Goal: Task Accomplishment & Management: Use online tool/utility

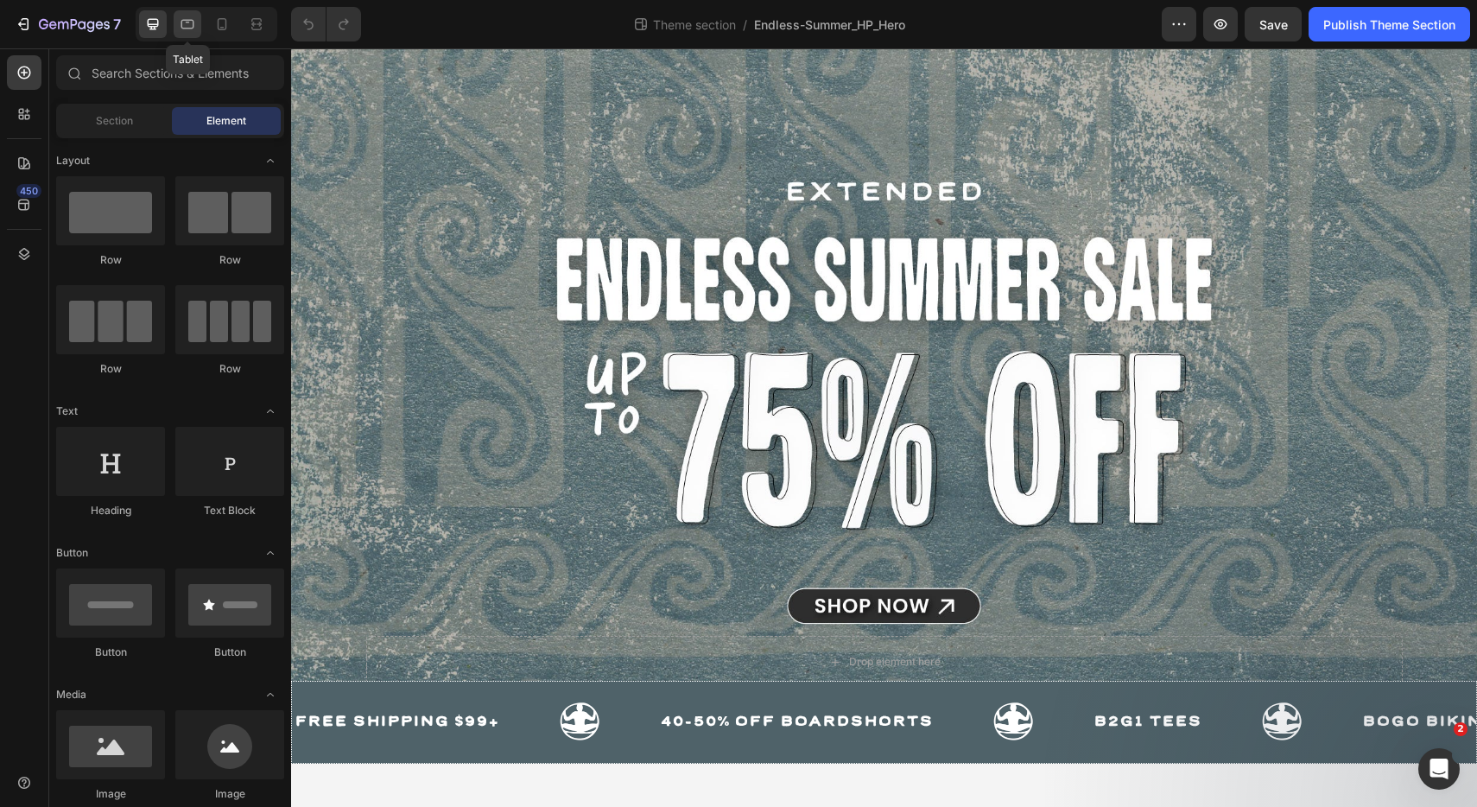
click at [180, 22] on icon at bounding box center [187, 24] width 17 height 17
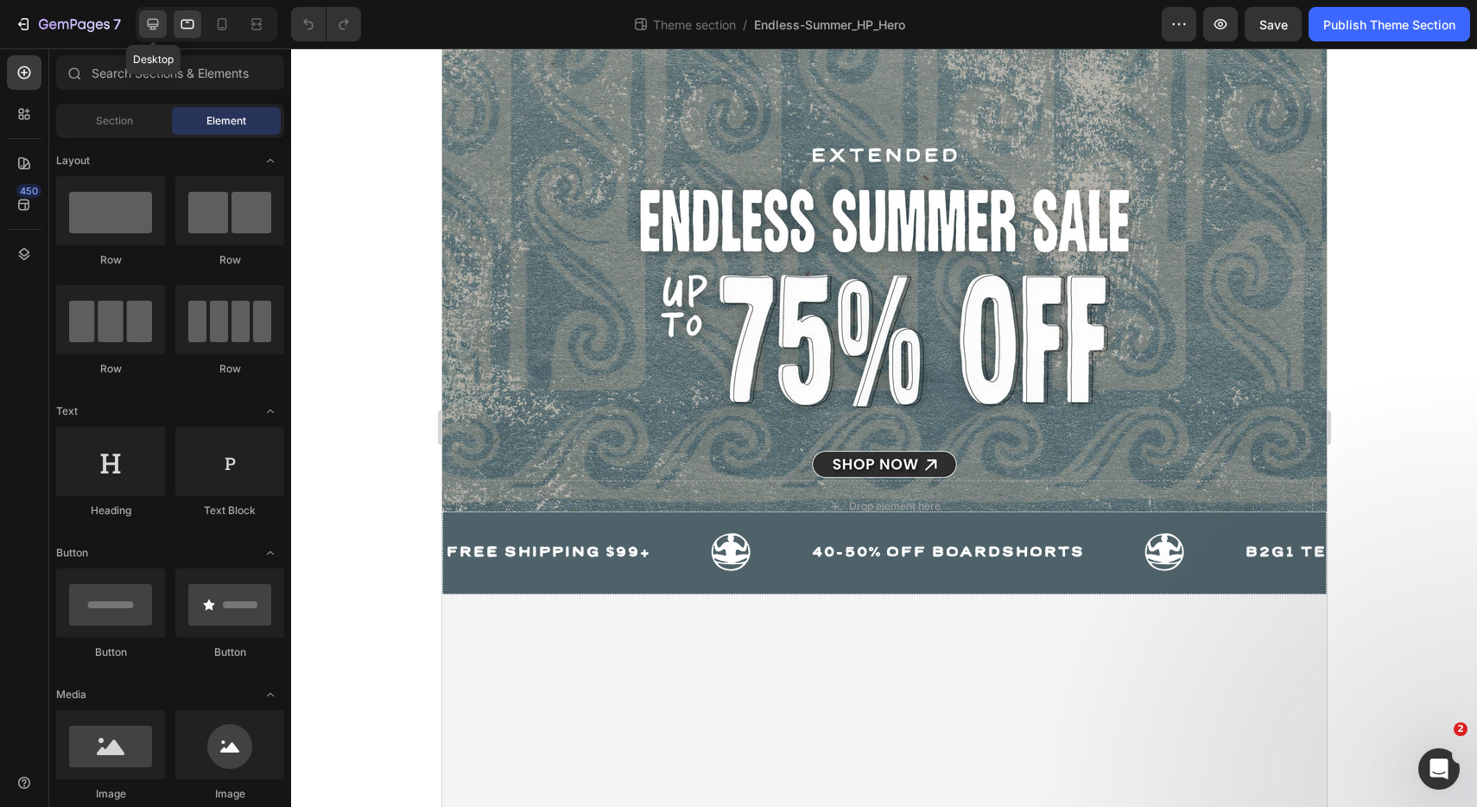
click at [162, 26] on div at bounding box center [153, 24] width 28 height 28
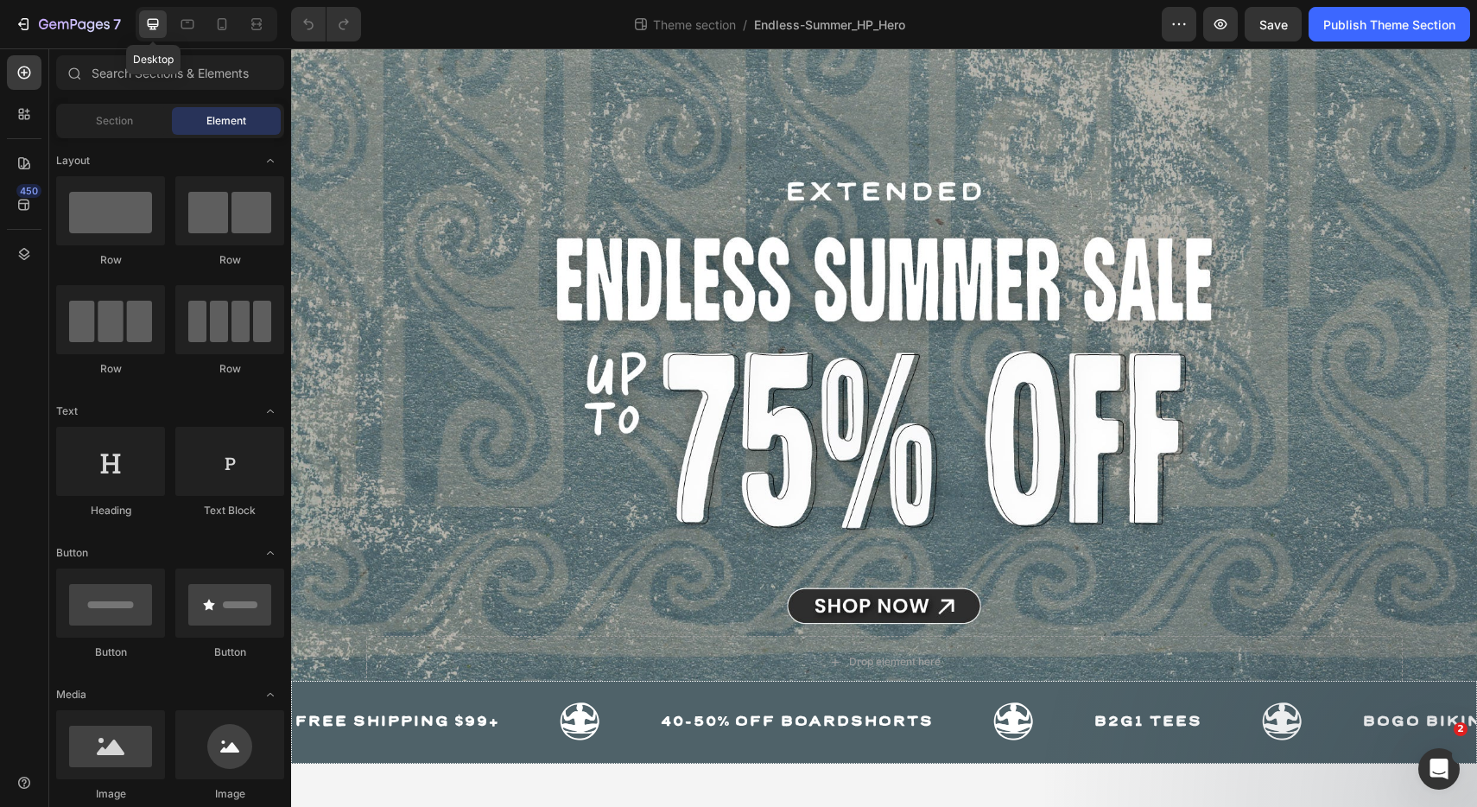
click at [162, 26] on div at bounding box center [153, 24] width 28 height 28
click at [715, 24] on span "Theme section" at bounding box center [694, 25] width 90 height 18
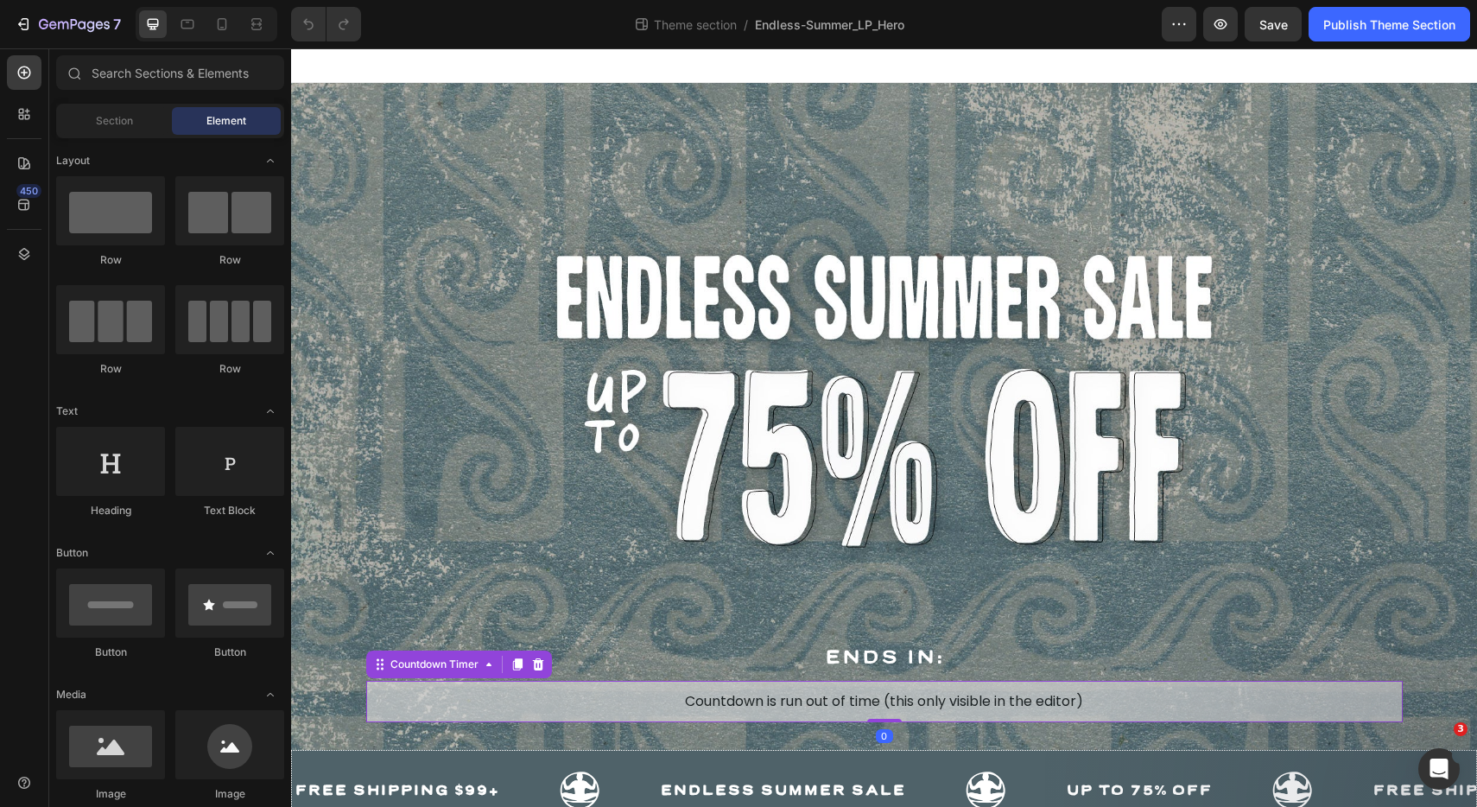
click at [835, 699] on span "Countdown is run out of time (this only visible in the editor)" at bounding box center [884, 701] width 398 height 21
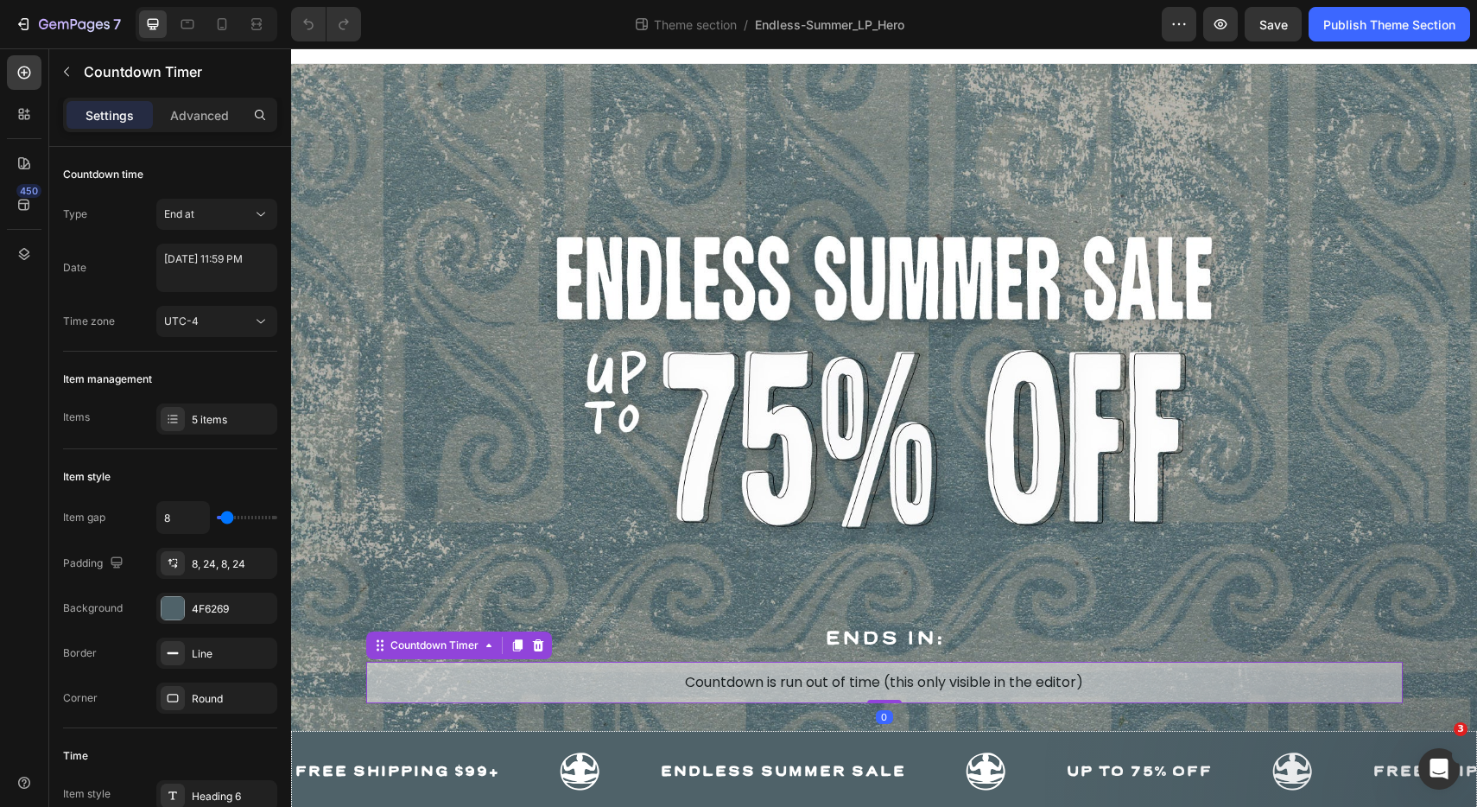
scroll to position [54, 0]
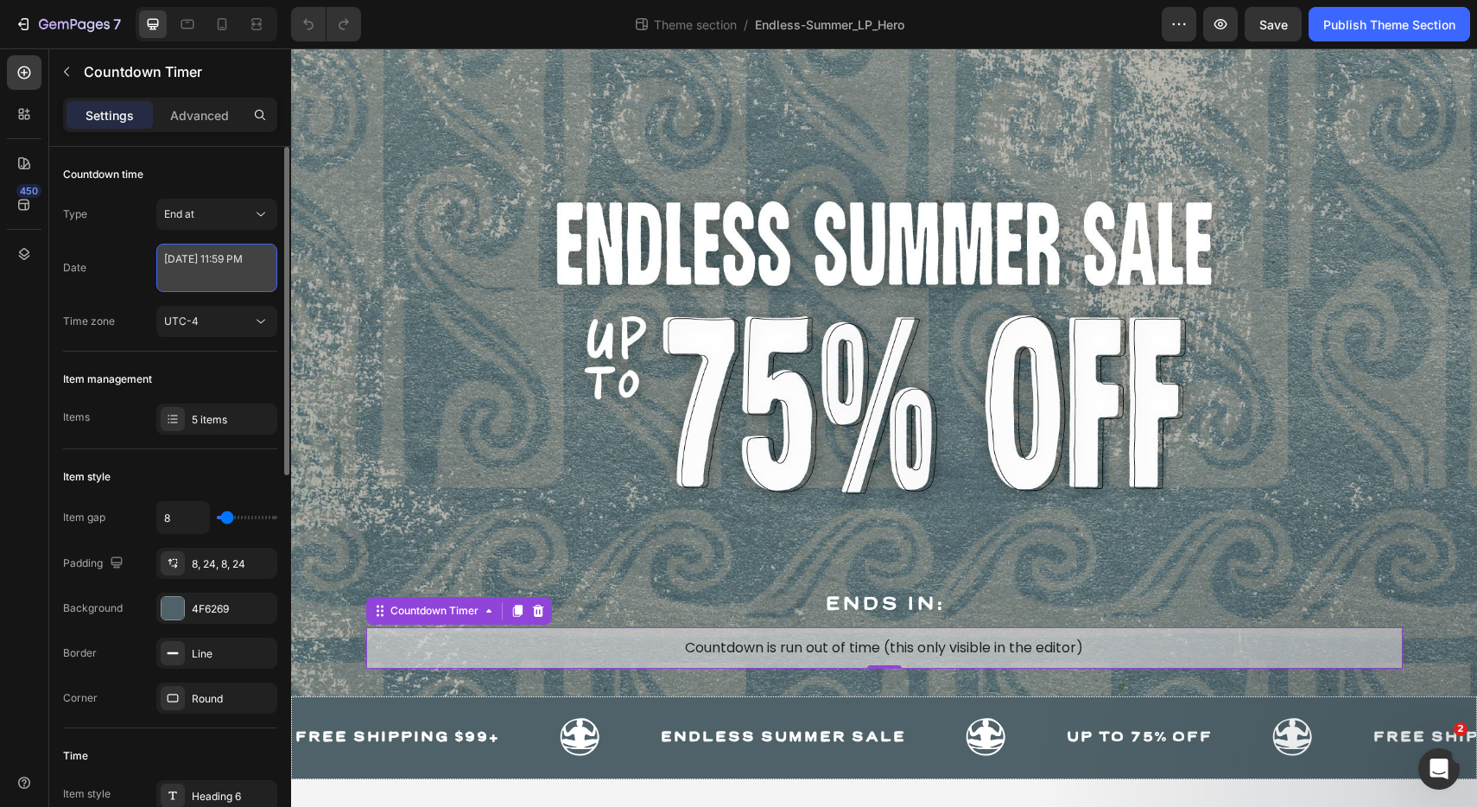
click at [228, 272] on textarea "[DATE] 11:59 PM" at bounding box center [216, 268] width 121 height 48
select select "23"
select select "59"
select select "false"
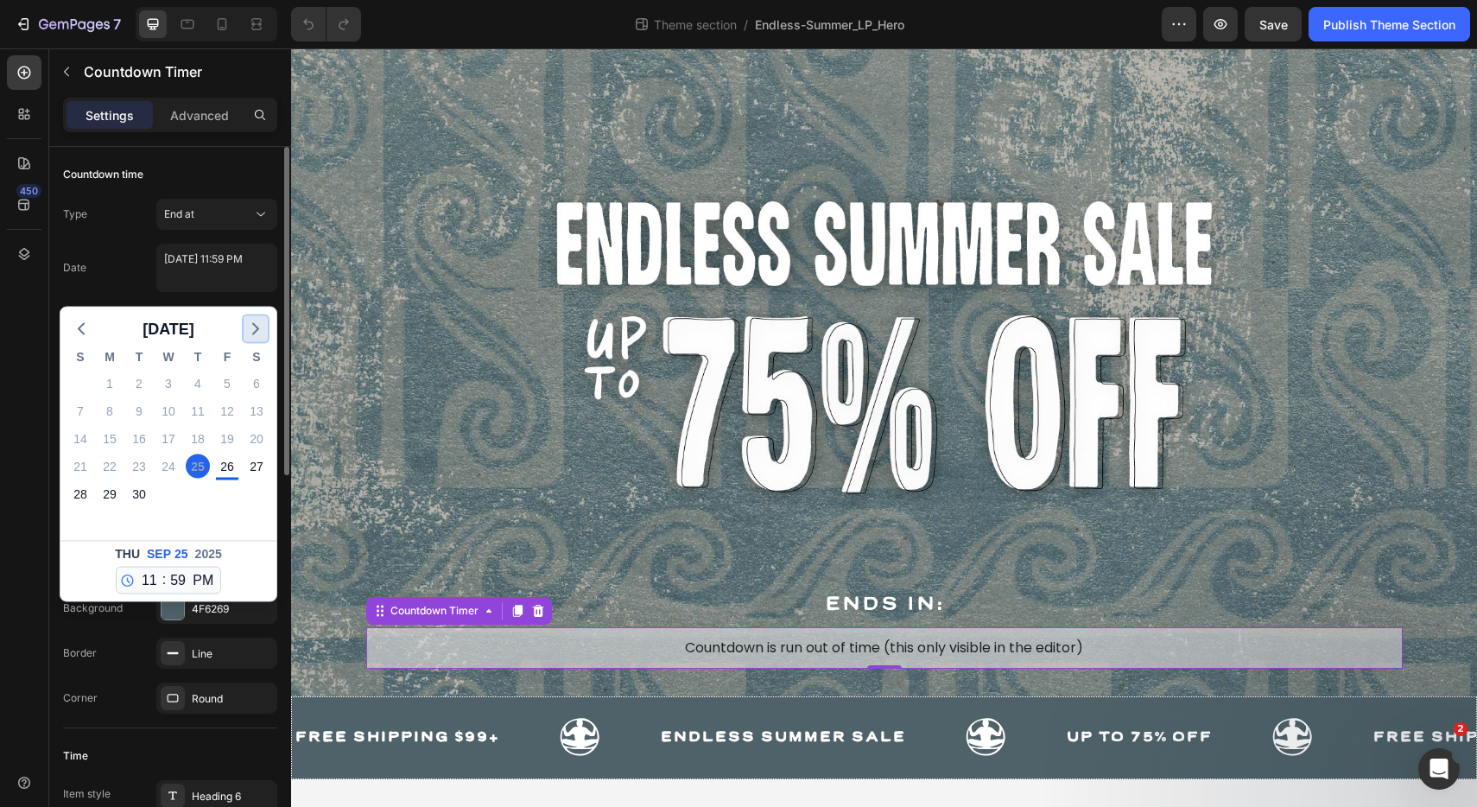
click at [252, 326] on icon "button" at bounding box center [255, 329] width 21 height 21
click at [176, 382] on div "1" at bounding box center [168, 383] width 24 height 24
type textarea "[DATE] 11:59 PM"
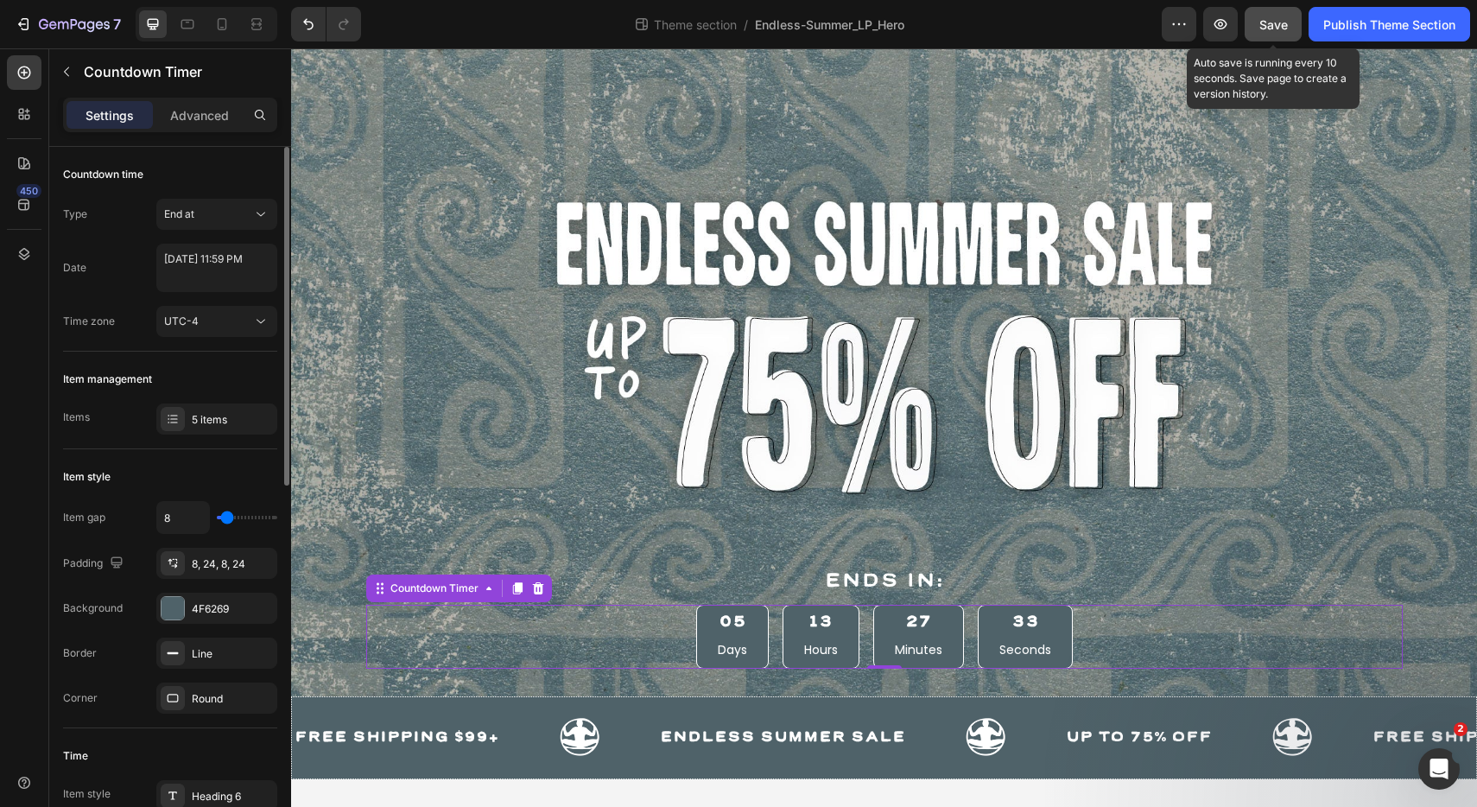
click at [1276, 18] on span "Save" at bounding box center [1273, 24] width 28 height 15
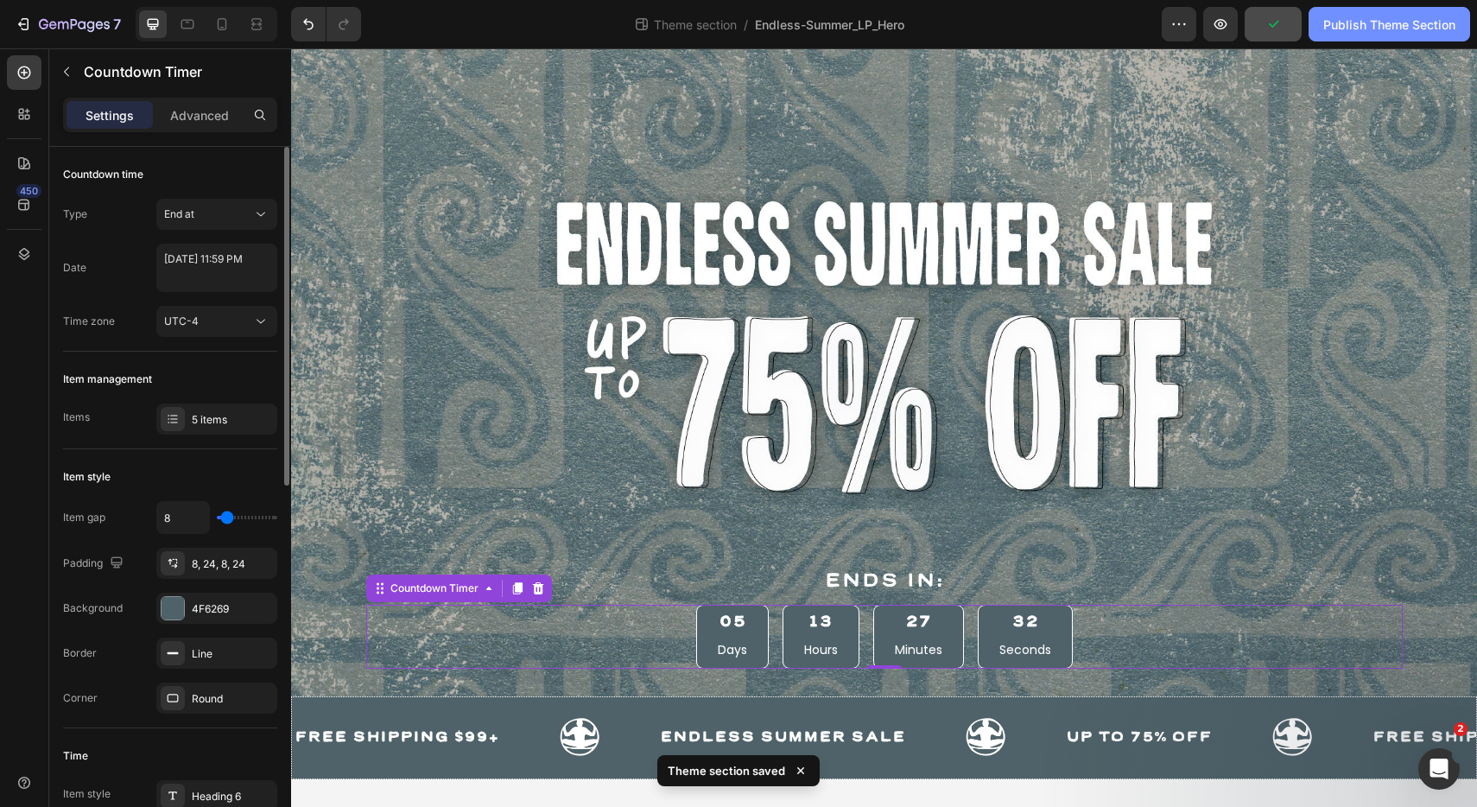
click at [1357, 39] on button "Publish Theme Section" at bounding box center [1388, 24] width 161 height 35
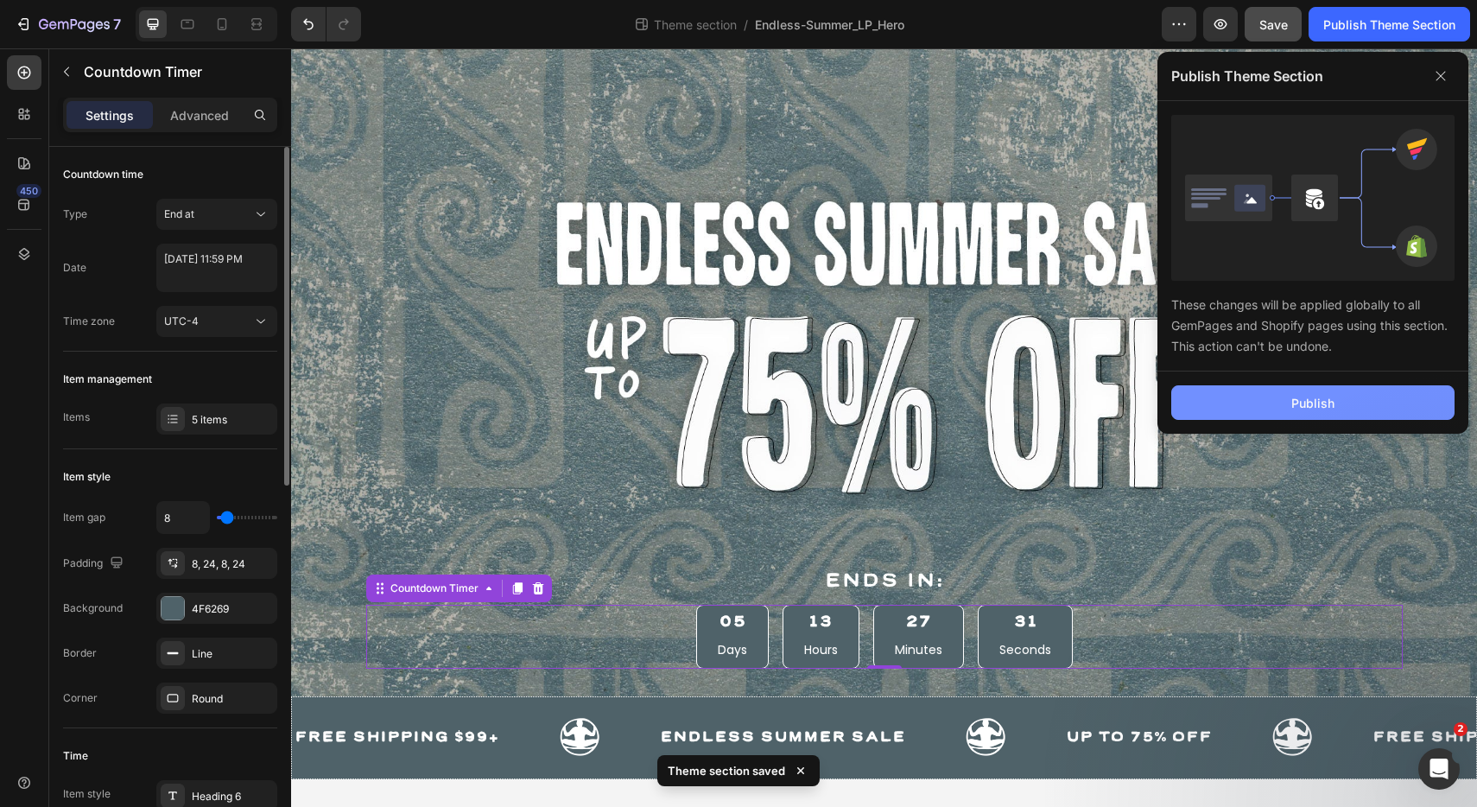
click at [1296, 399] on div "Publish" at bounding box center [1312, 403] width 43 height 18
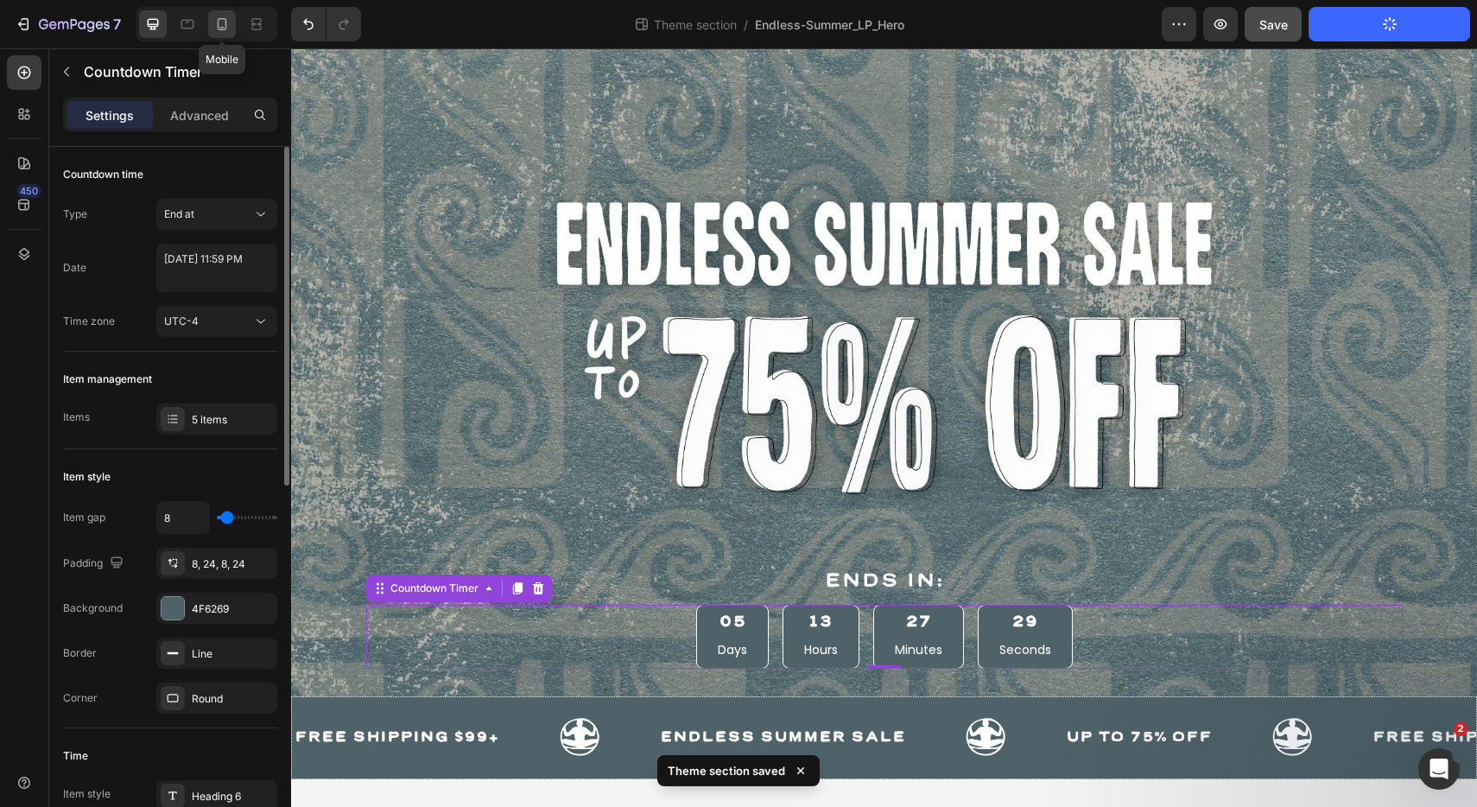
click at [212, 22] on div at bounding box center [222, 24] width 28 height 28
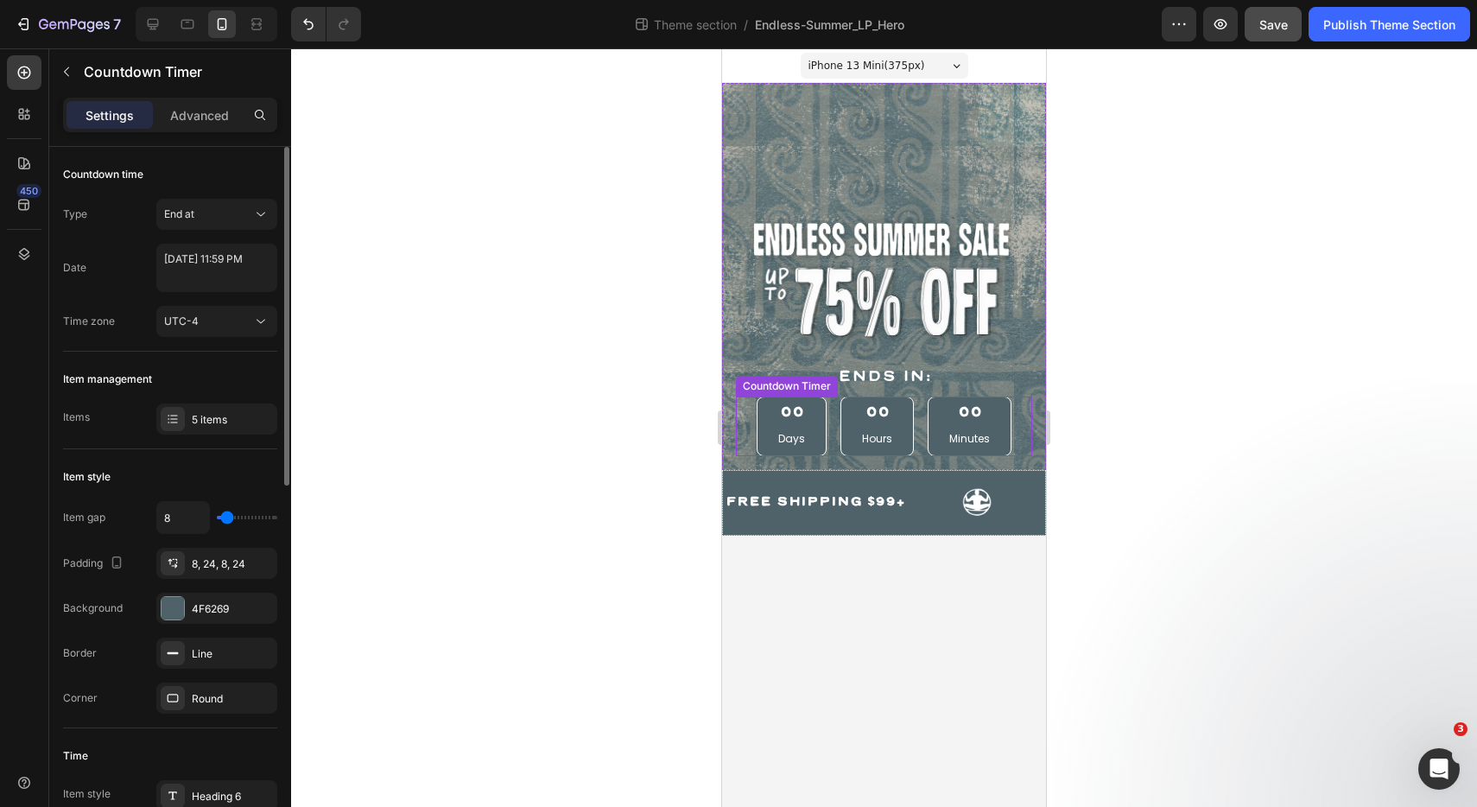
click at [891, 414] on div "00 Hours" at bounding box center [876, 425] width 73 height 59
click at [210, 275] on textarea "[DATE] 11:59 PM" at bounding box center [216, 268] width 121 height 48
select select "23"
select select "59"
select select "false"
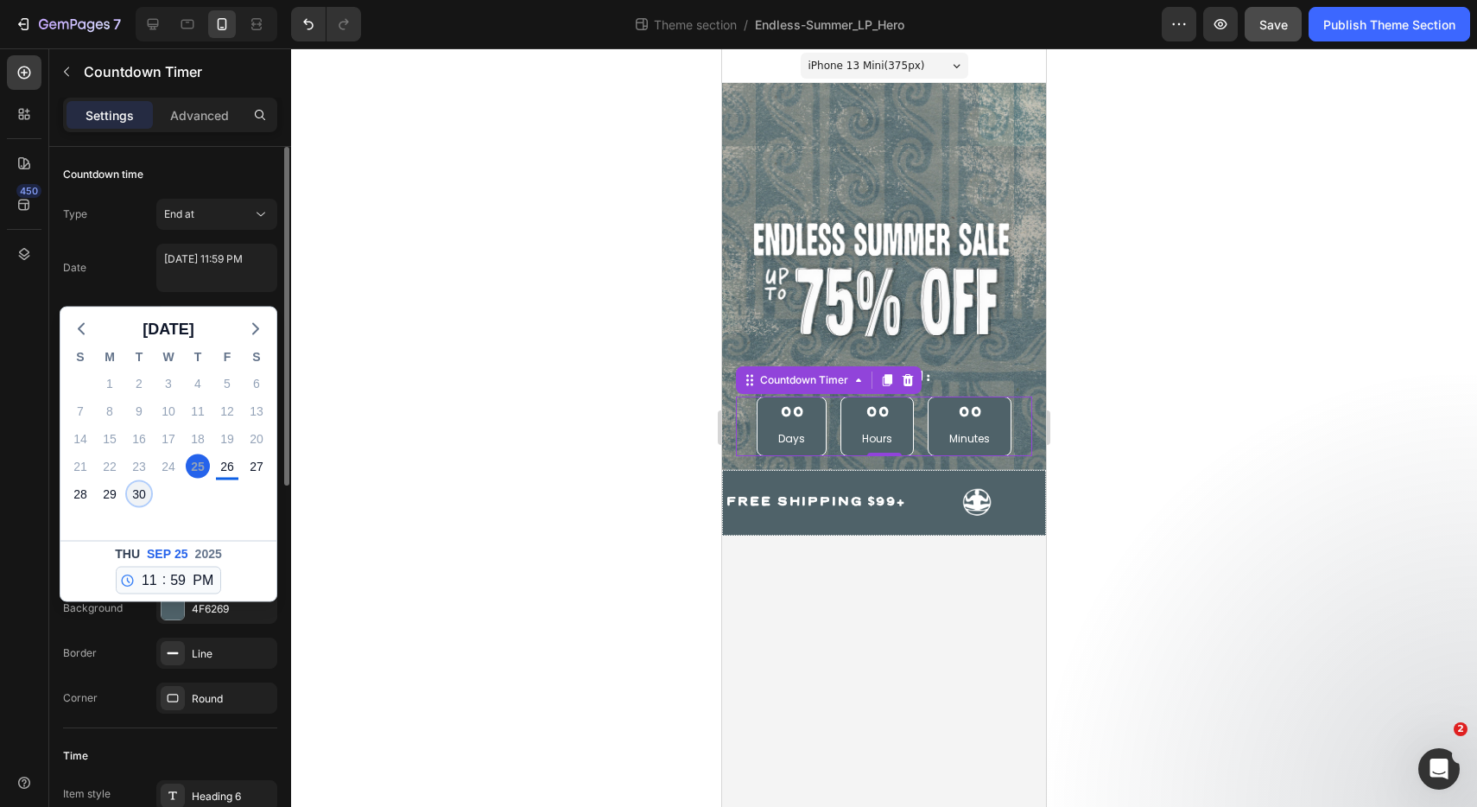
click at [131, 491] on div "30" at bounding box center [139, 494] width 24 height 24
type textarea "[DATE] 11:59 PM"
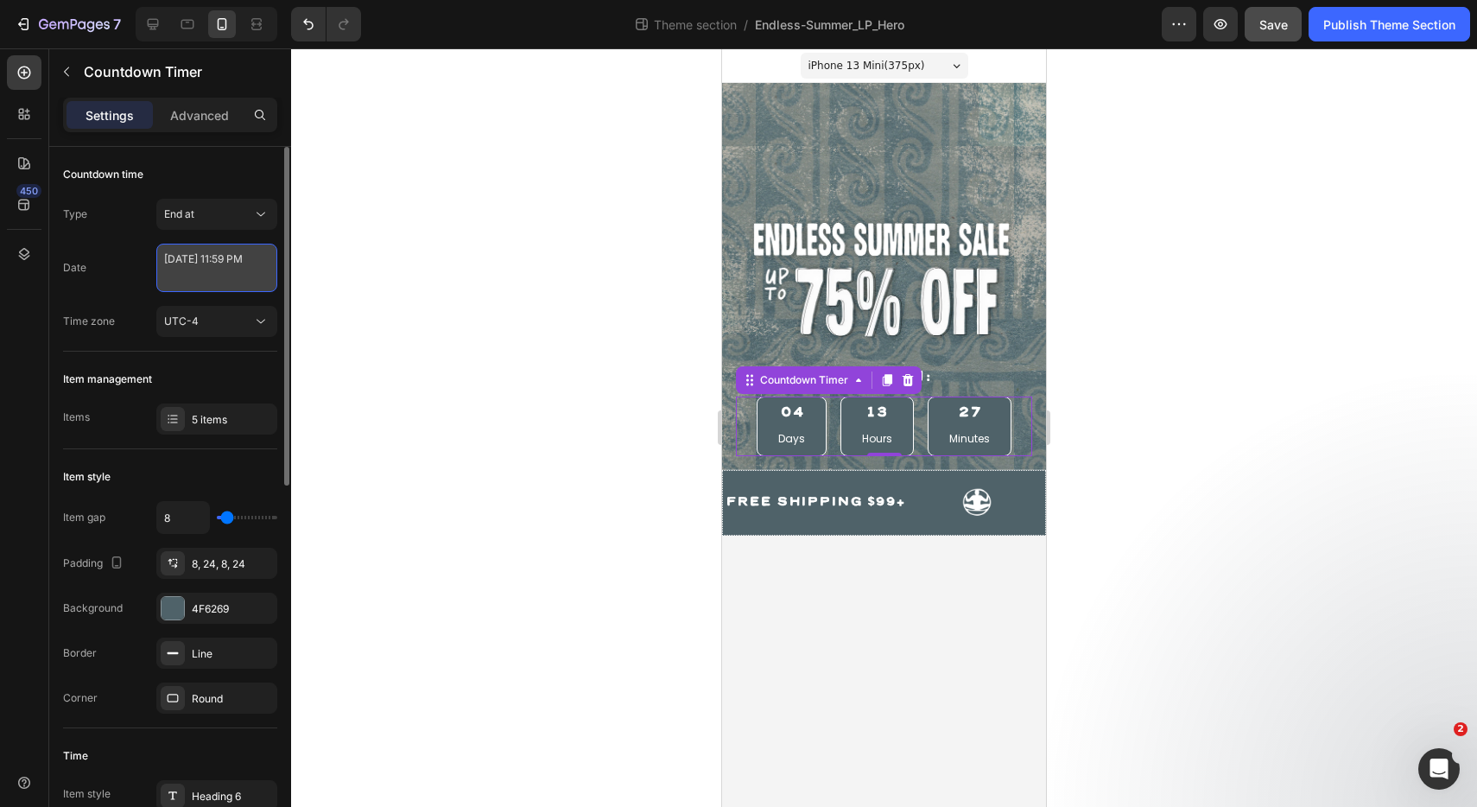
click at [214, 279] on textarea "[DATE] 11:59 PM" at bounding box center [216, 268] width 121 height 48
select select "23"
select select "59"
select select "false"
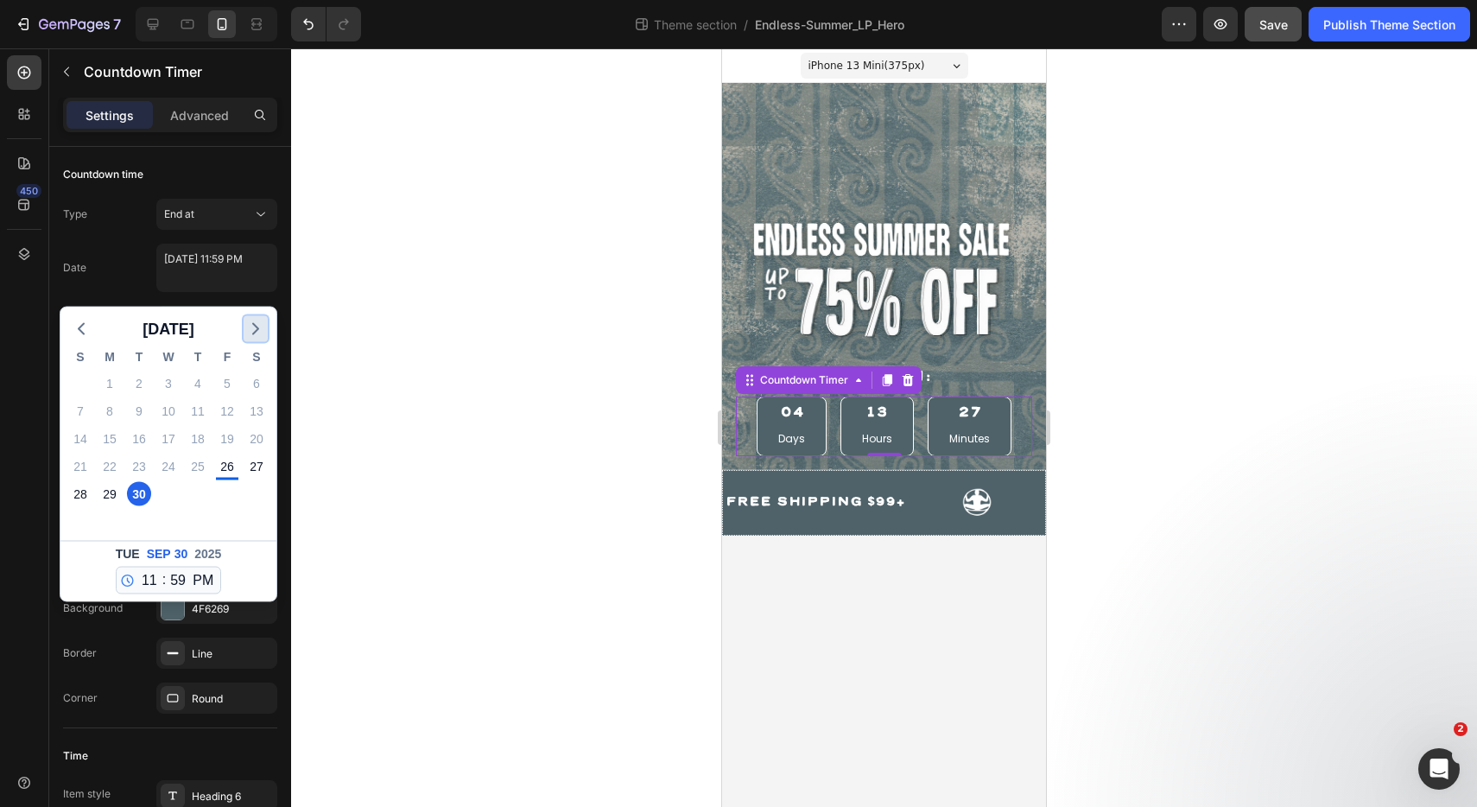
click at [250, 333] on icon "button" at bounding box center [255, 329] width 21 height 21
click at [167, 379] on div "1" at bounding box center [168, 383] width 24 height 24
type textarea "[DATE] 11:59 PM"
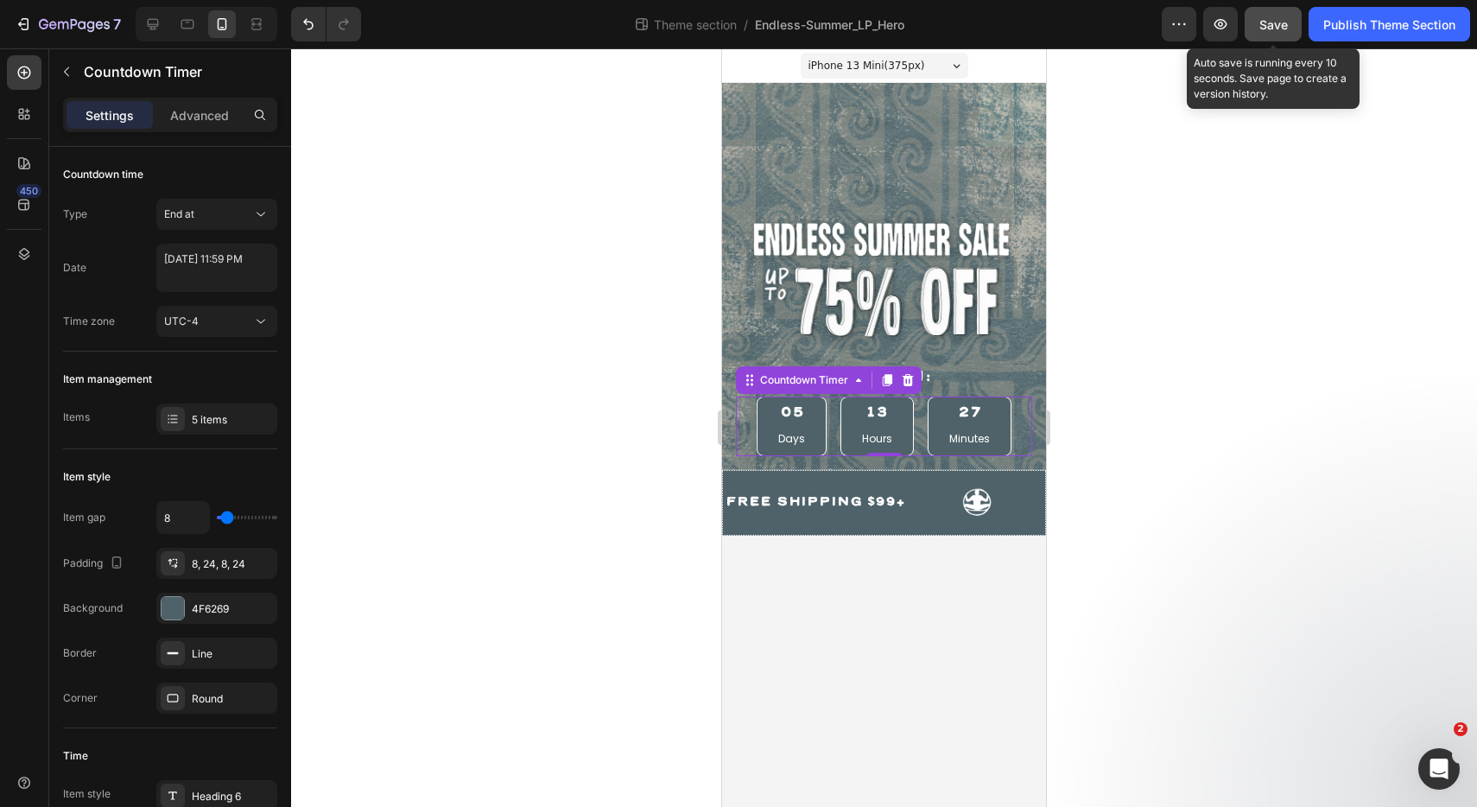
click at [1249, 20] on button "Save" at bounding box center [1272, 24] width 57 height 35
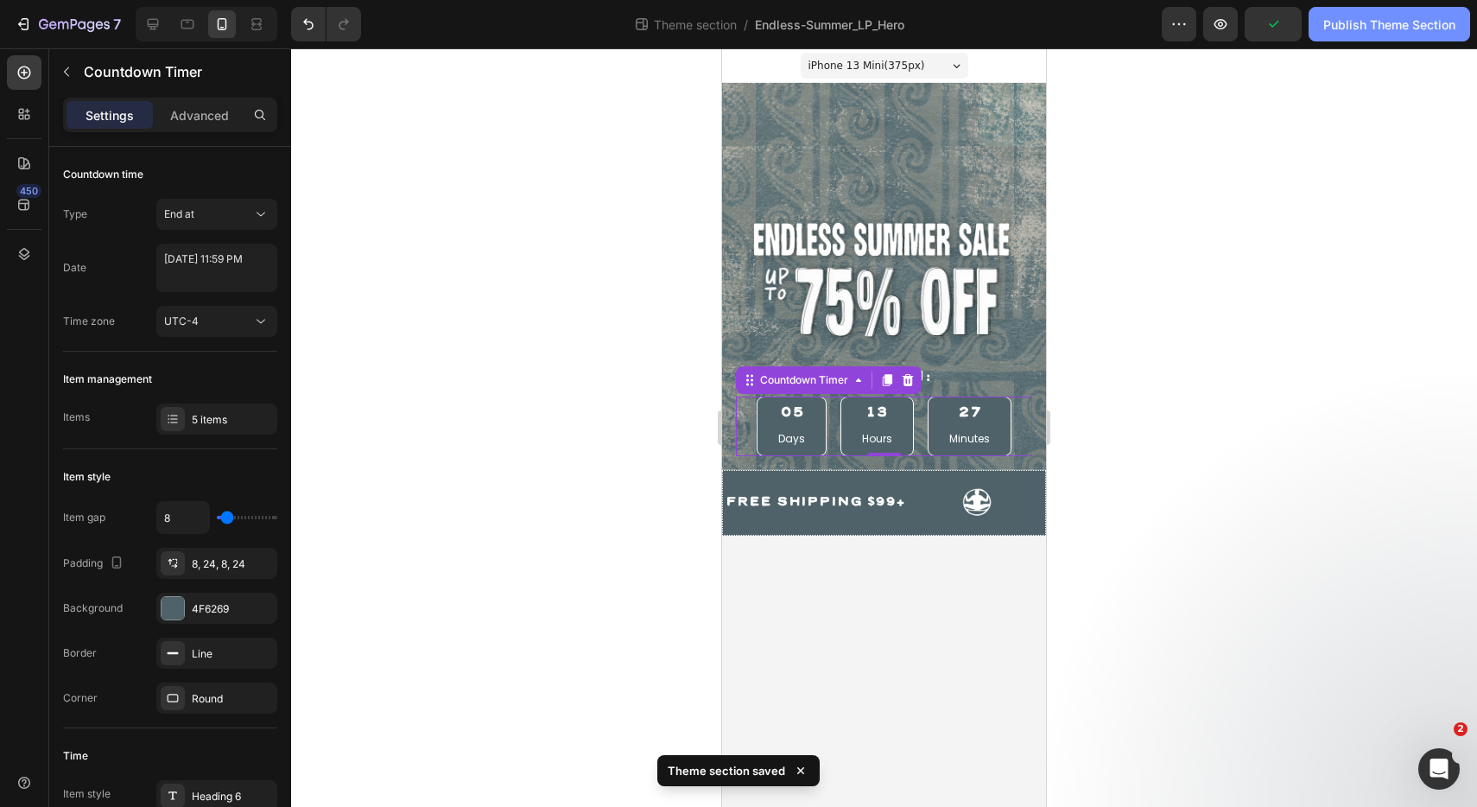
click at [1358, 20] on div "Publish Theme Section" at bounding box center [1389, 25] width 132 height 18
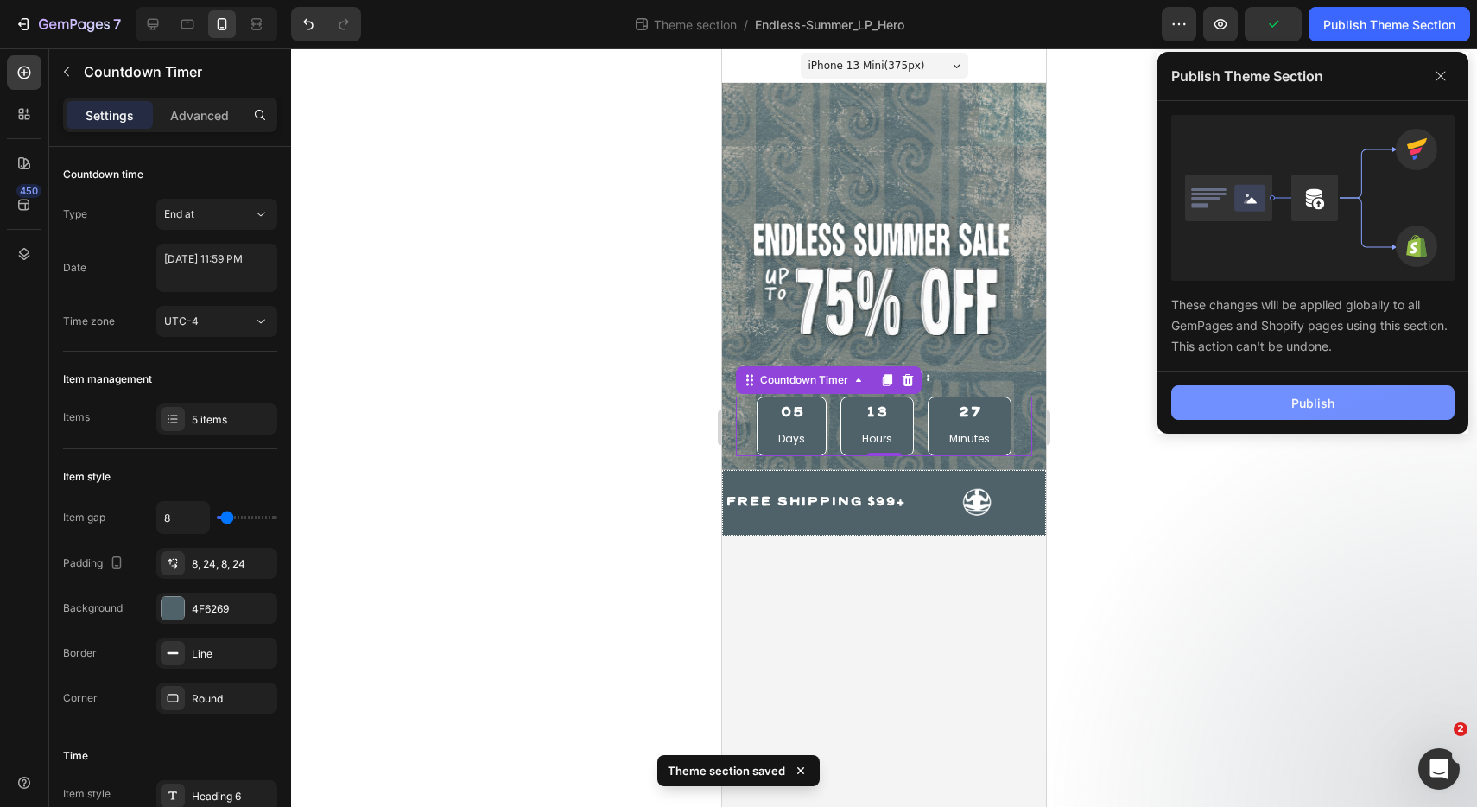
click at [1295, 397] on div "Publish" at bounding box center [1312, 403] width 43 height 18
